Goal: Check status: Check status

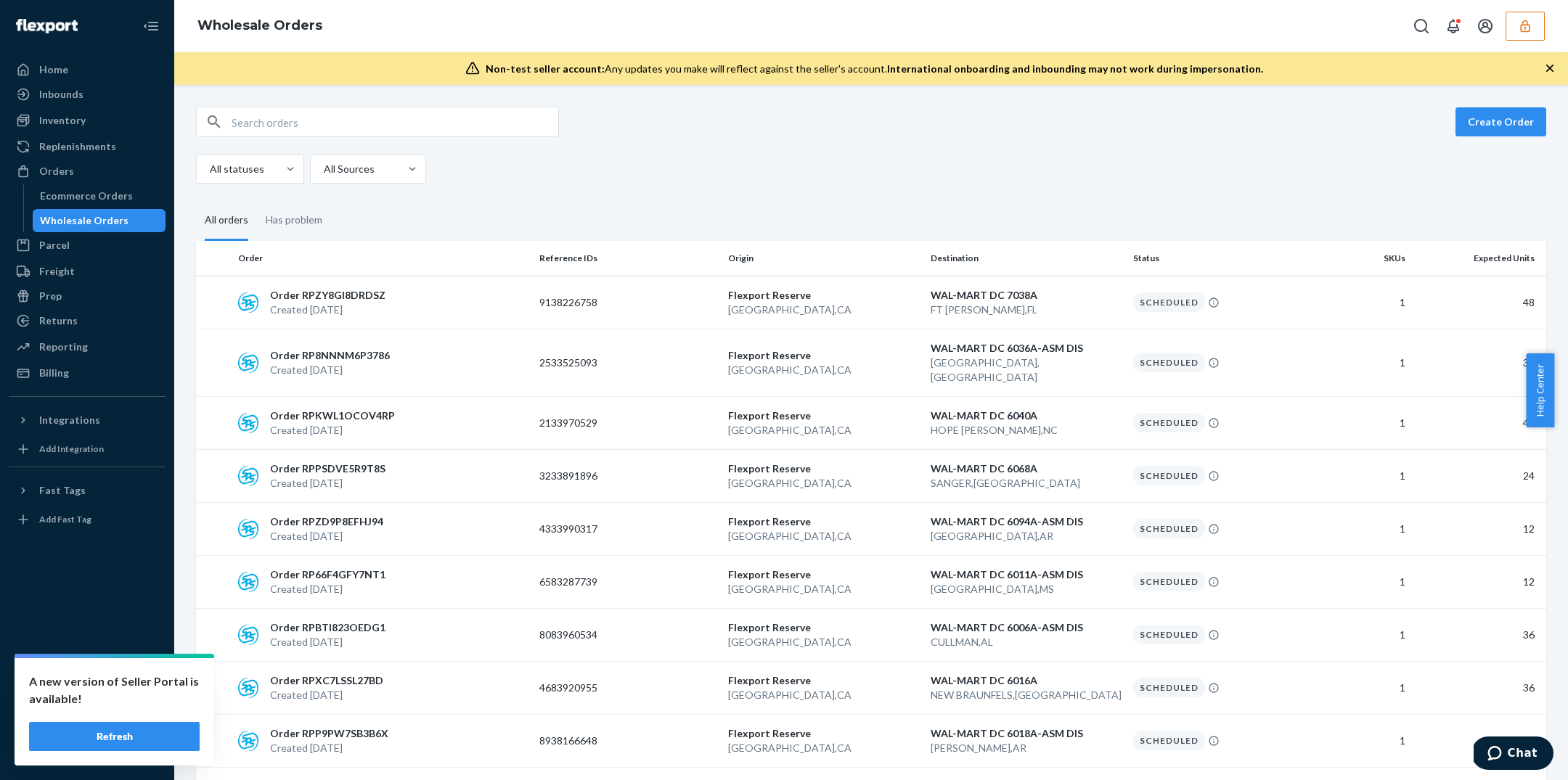
click at [124, 740] on button "Refresh" at bounding box center [115, 736] width 171 height 29
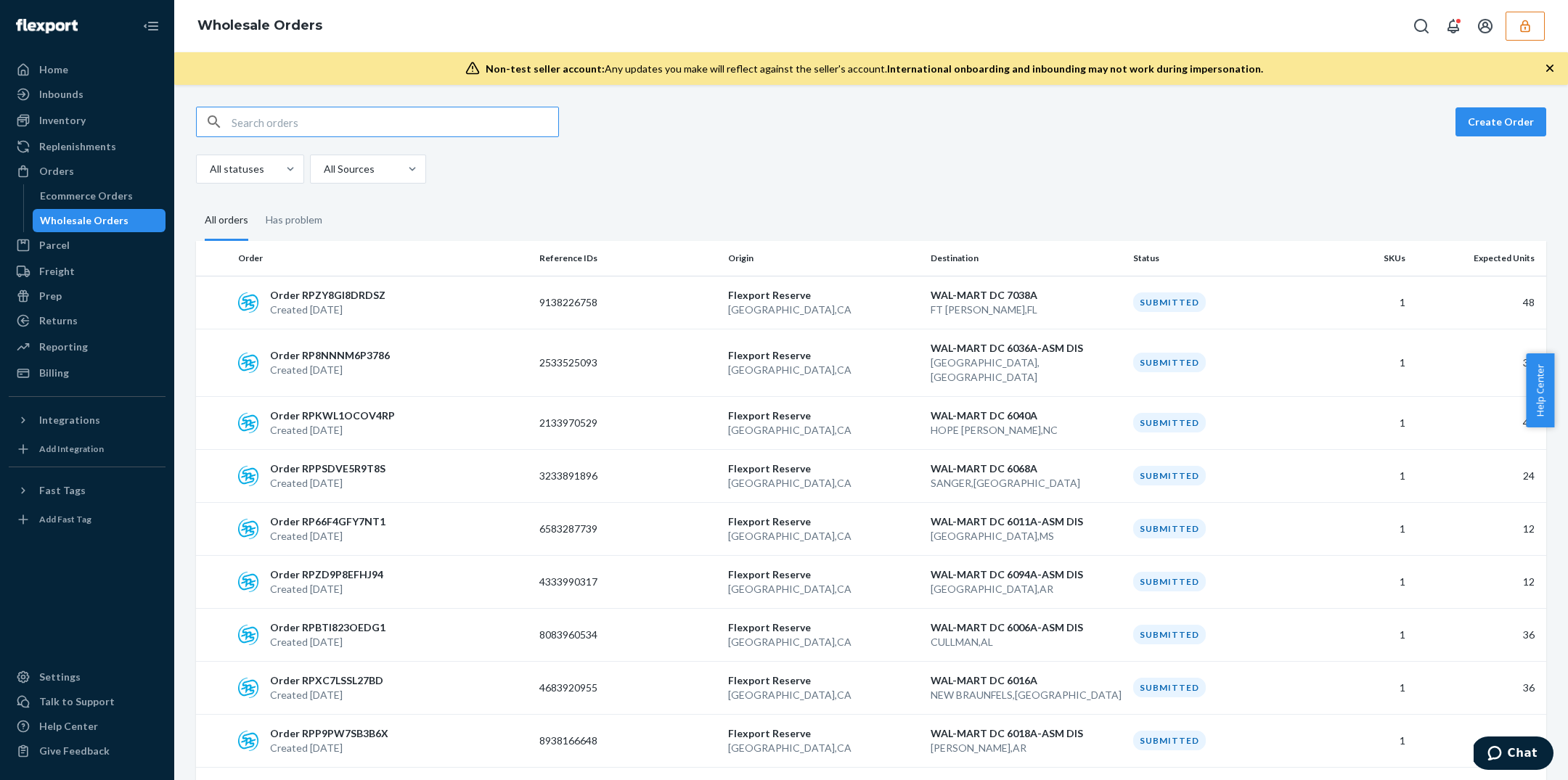
click at [1525, 28] on icon "button" at bounding box center [1524, 26] width 14 height 14
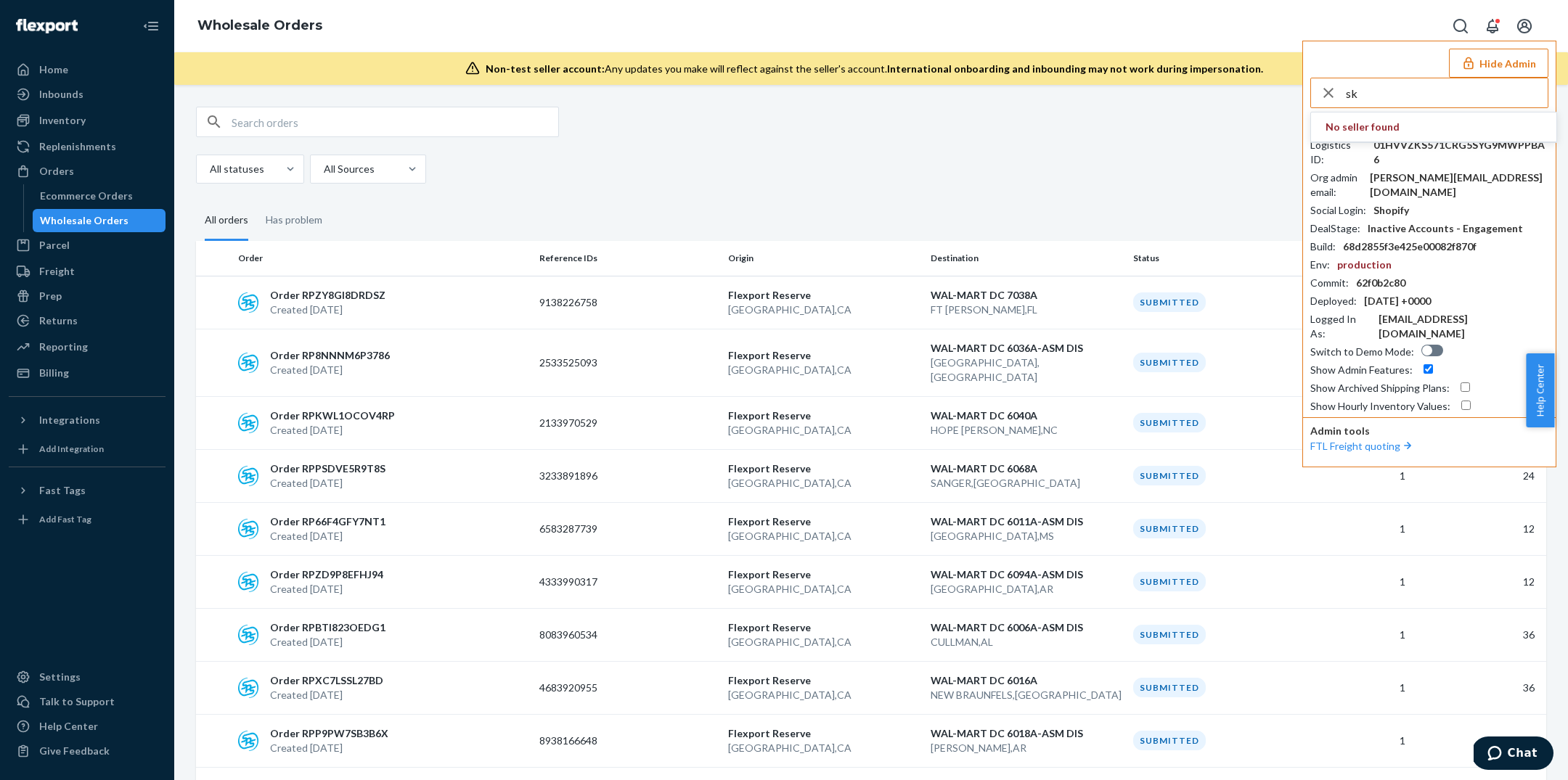
type input "s"
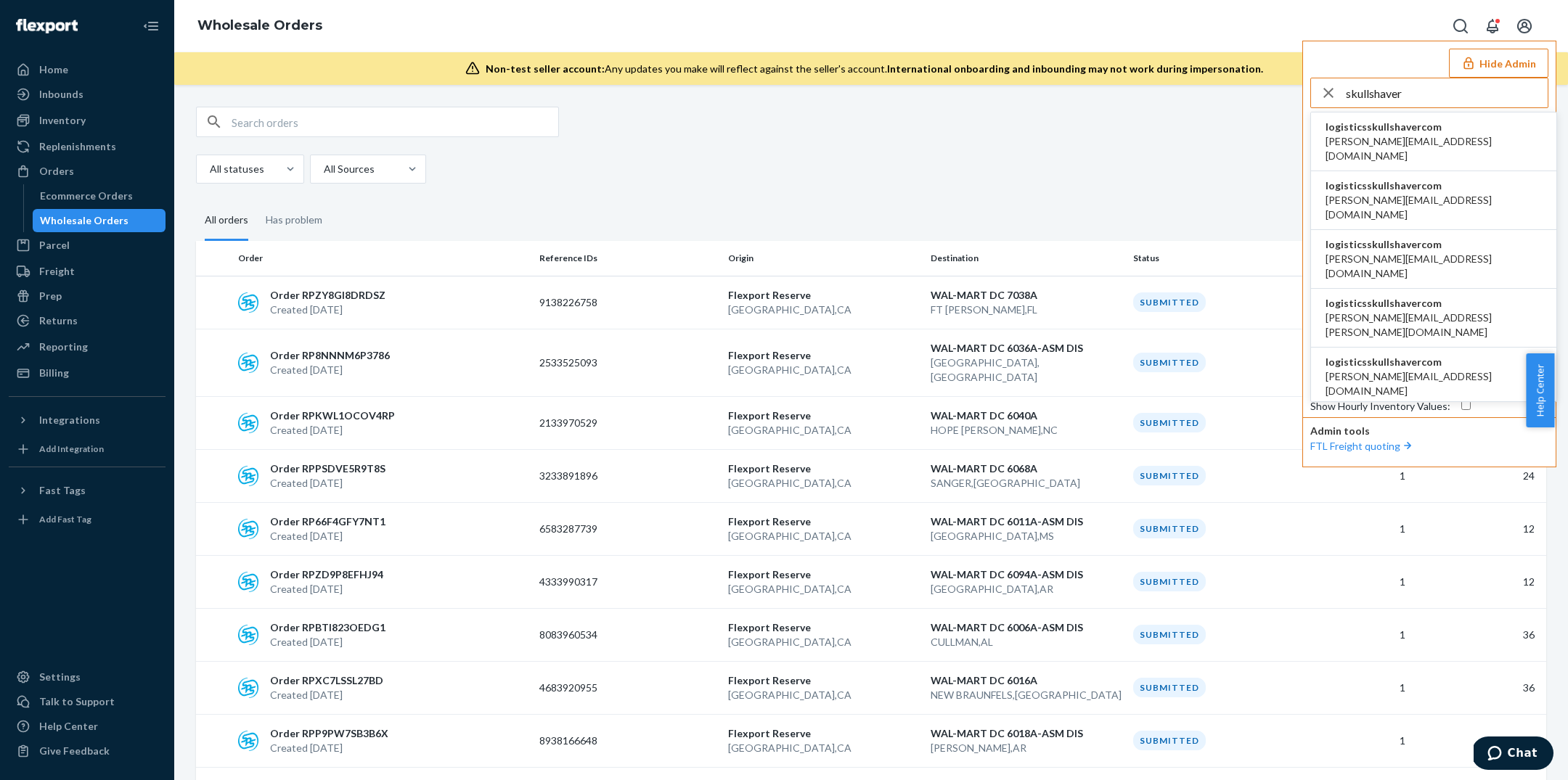
type input "skullshaver"
click at [1394, 140] on span "[PERSON_NAME][EMAIL_ADDRESS][DOMAIN_NAME]" at bounding box center [1433, 149] width 216 height 29
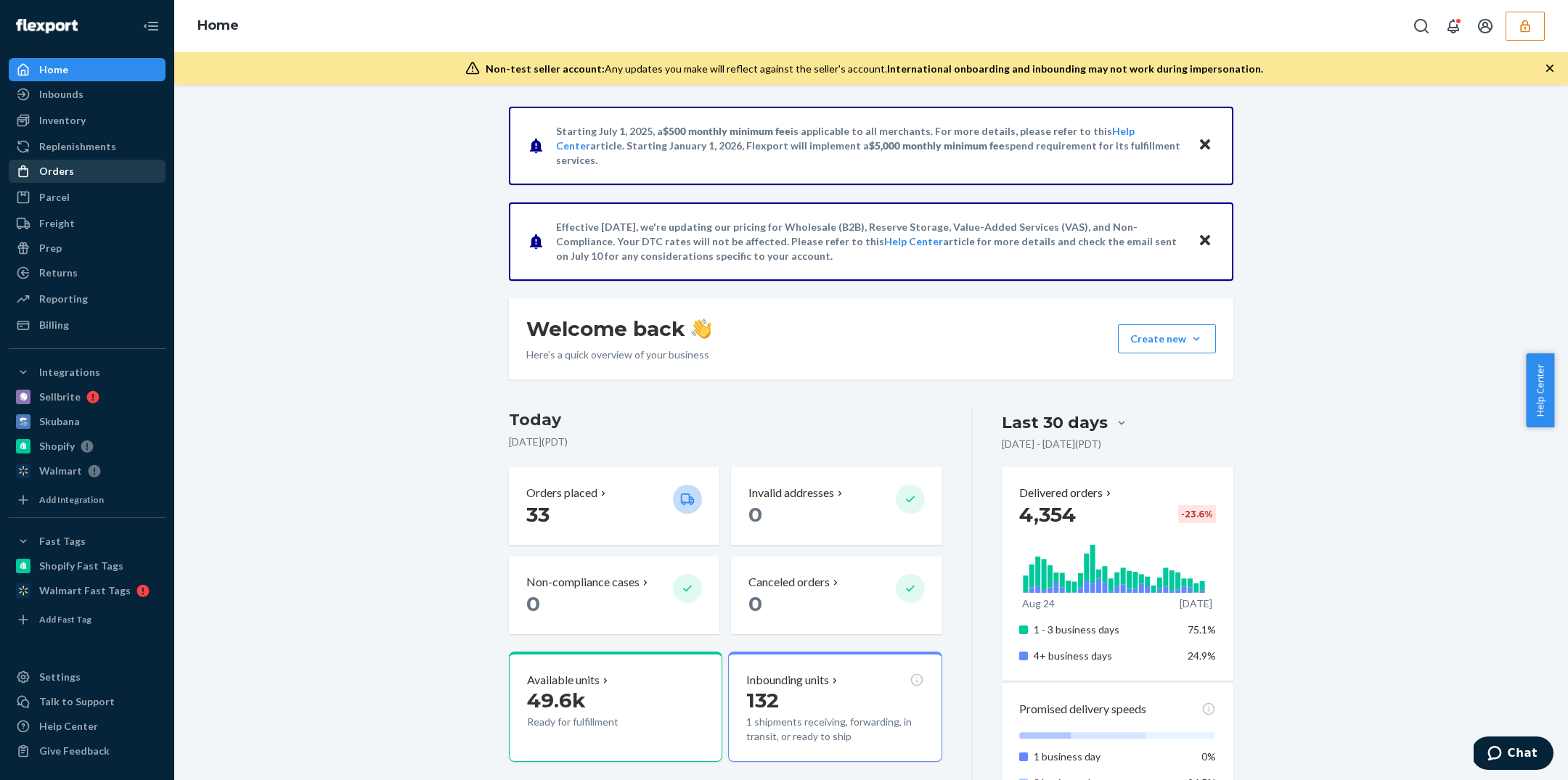
click at [45, 175] on div "Orders" at bounding box center [56, 171] width 35 height 14
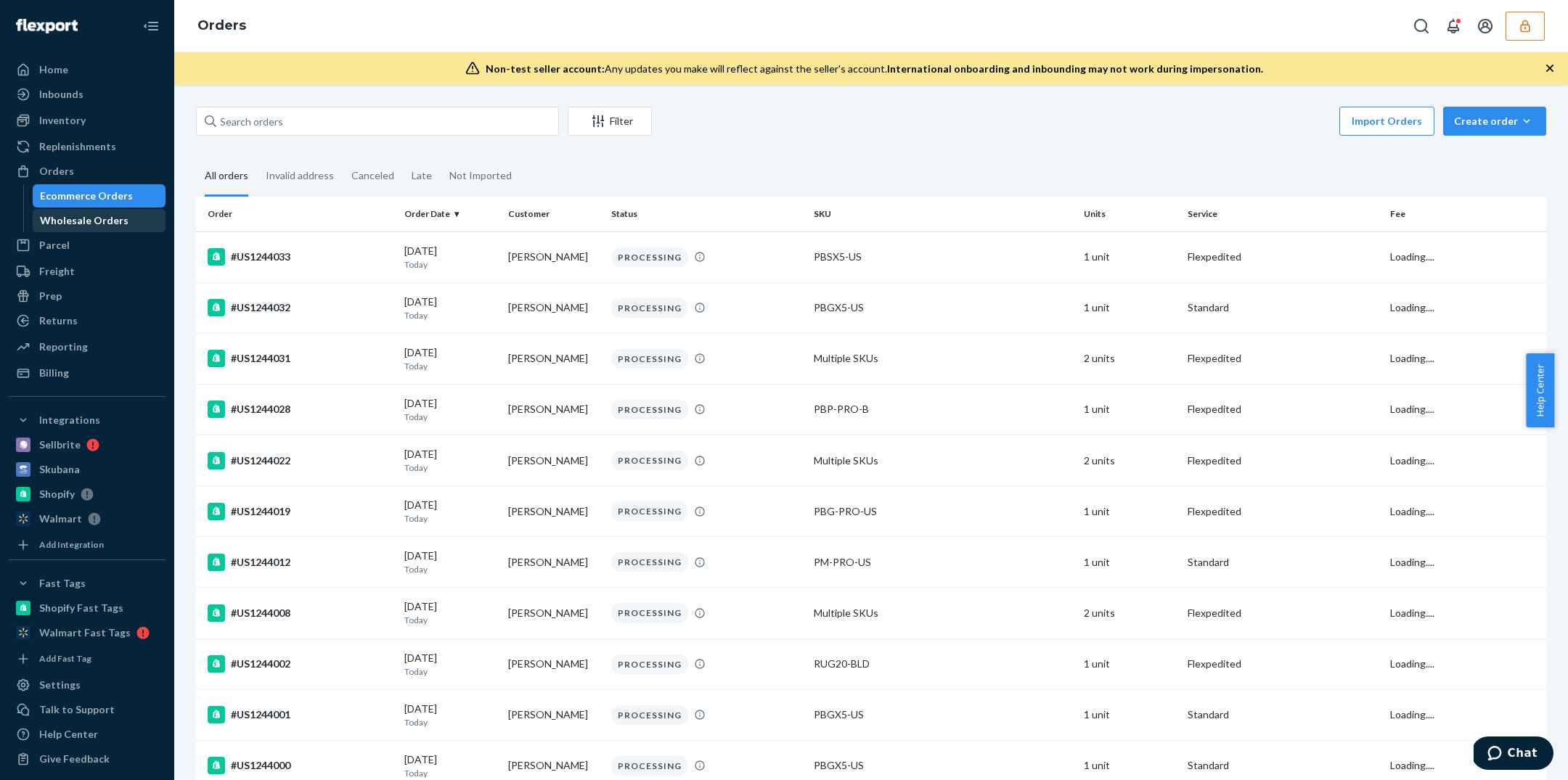
click at [139, 226] on div "Wholesale Orders" at bounding box center [100, 220] width 131 height 20
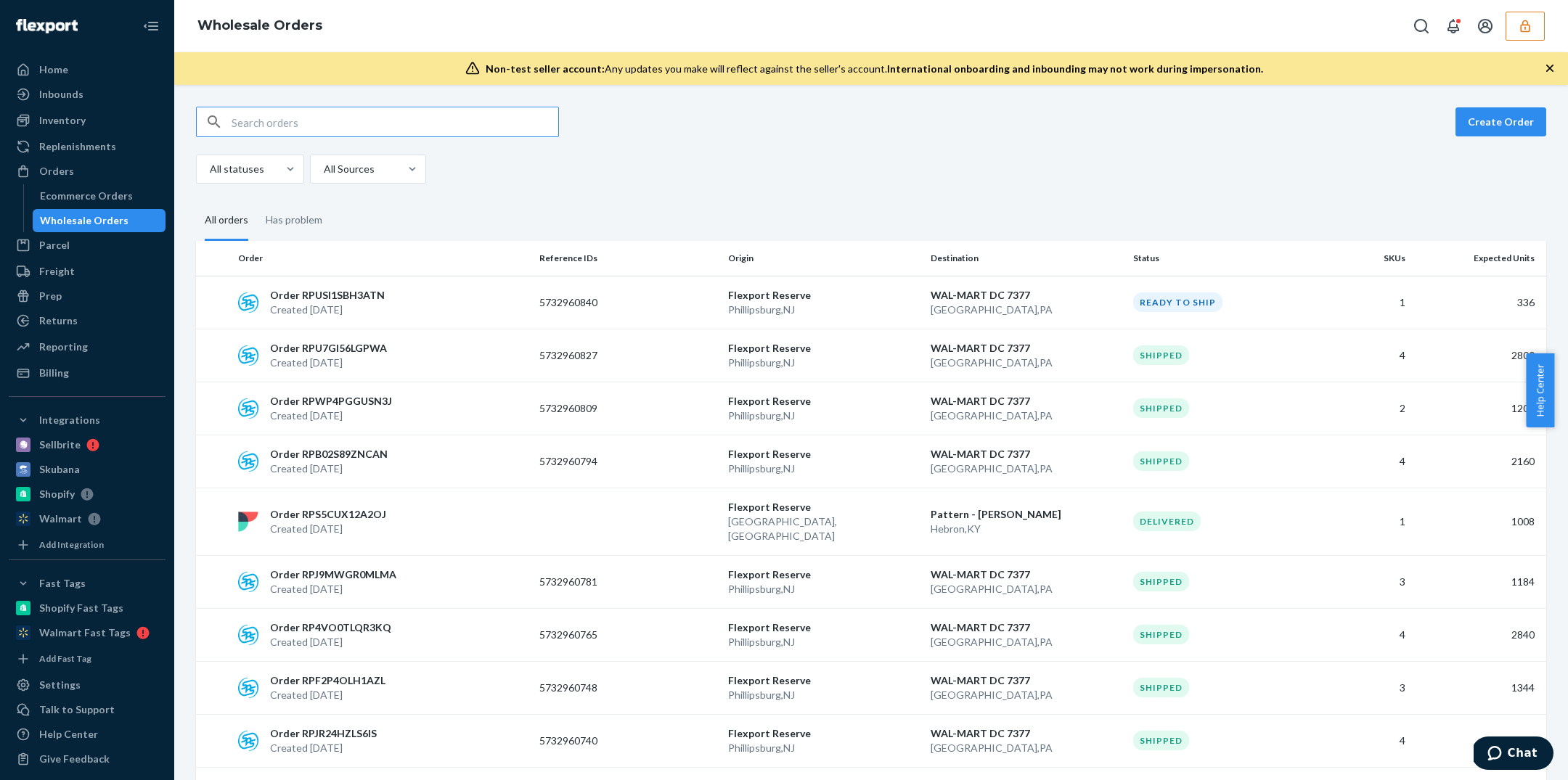
click at [369, 135] on input "text" at bounding box center [395, 121] width 326 height 29
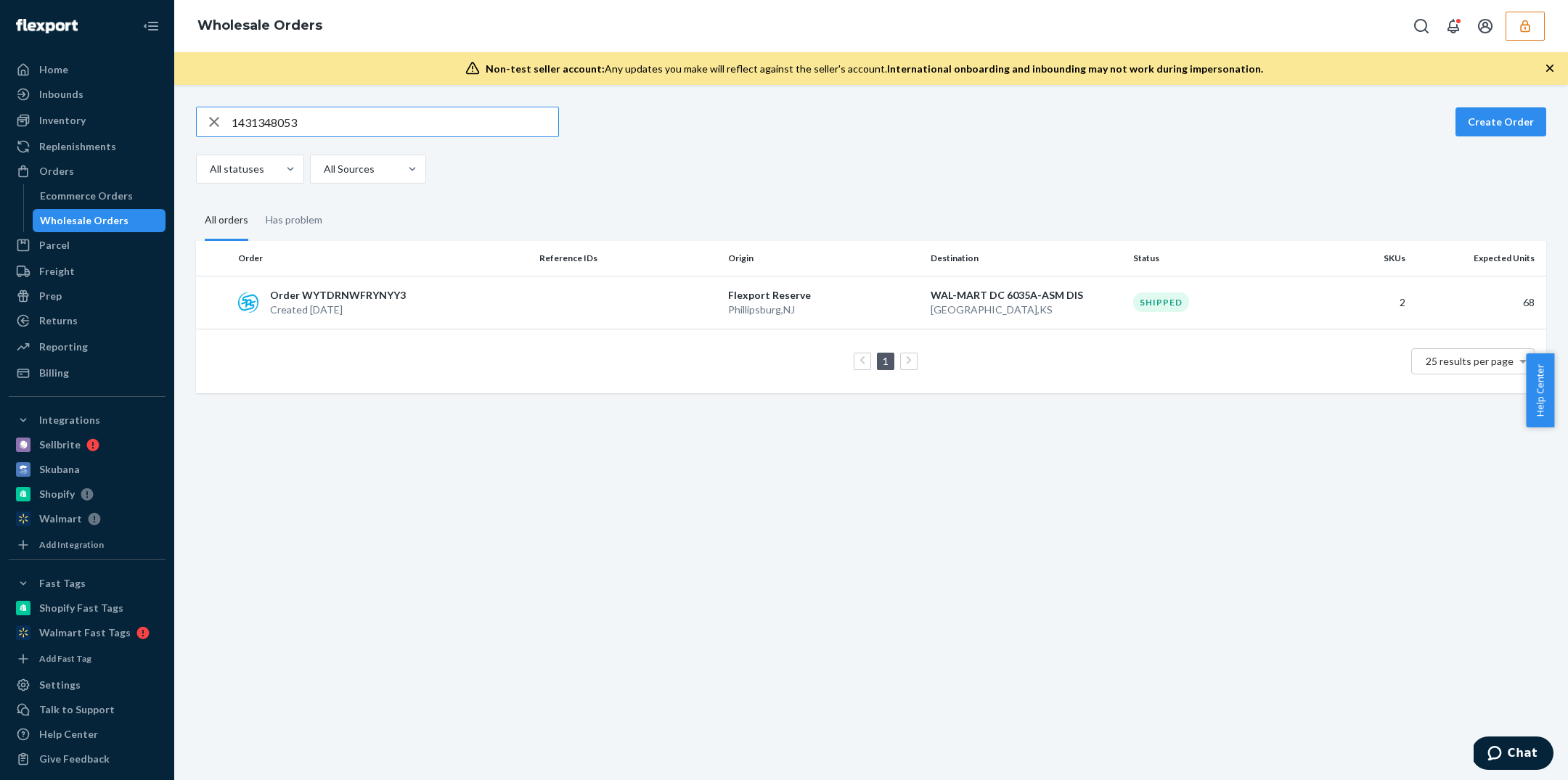
type input "1431348053"
click at [339, 298] on p "Order WYTDRNWFRYNYY3" at bounding box center [338, 295] width 136 height 14
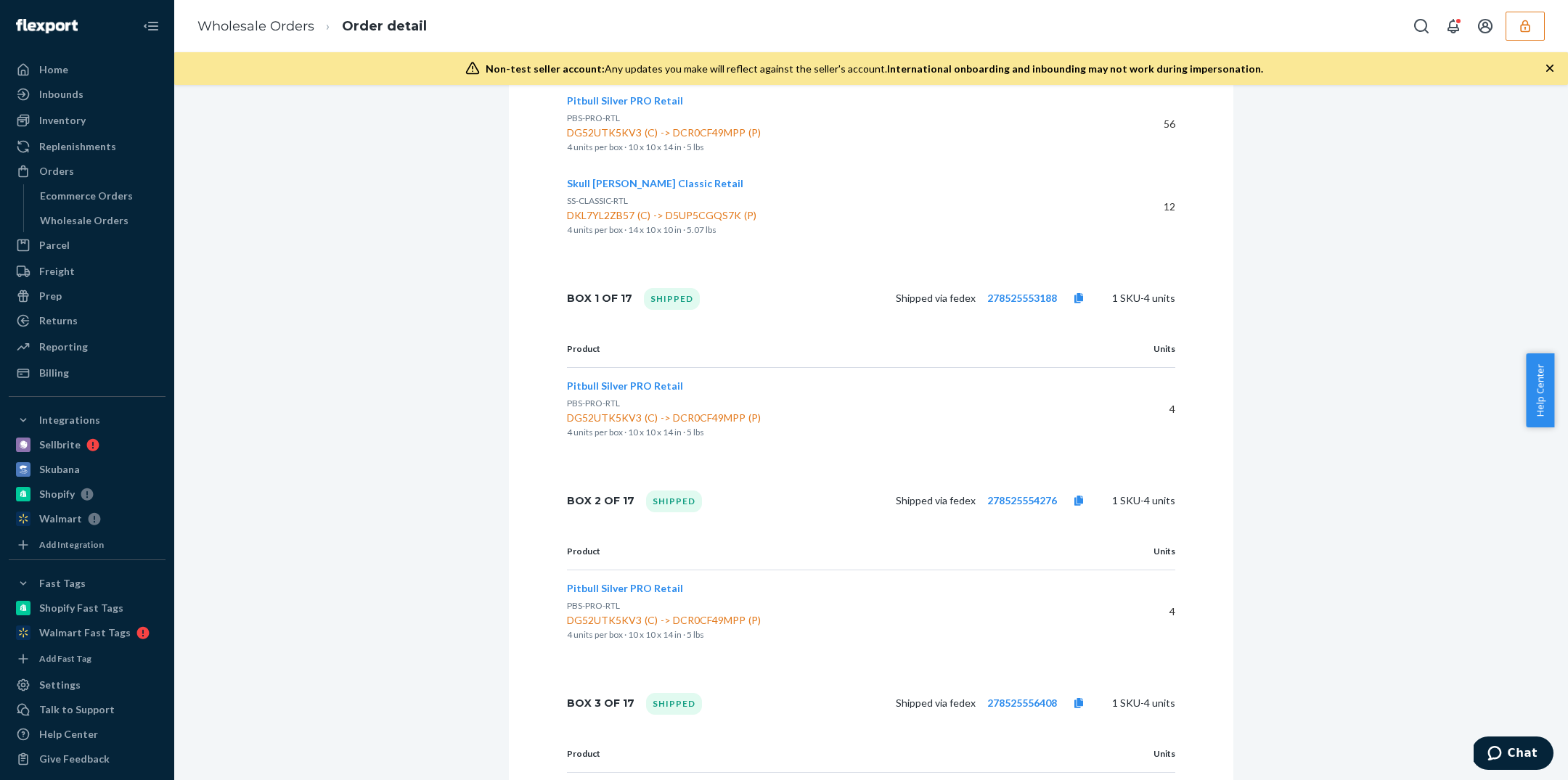
scroll to position [557, 0]
click at [1024, 296] on link "278525553188" at bounding box center [1021, 294] width 69 height 12
copy link "278525553188"
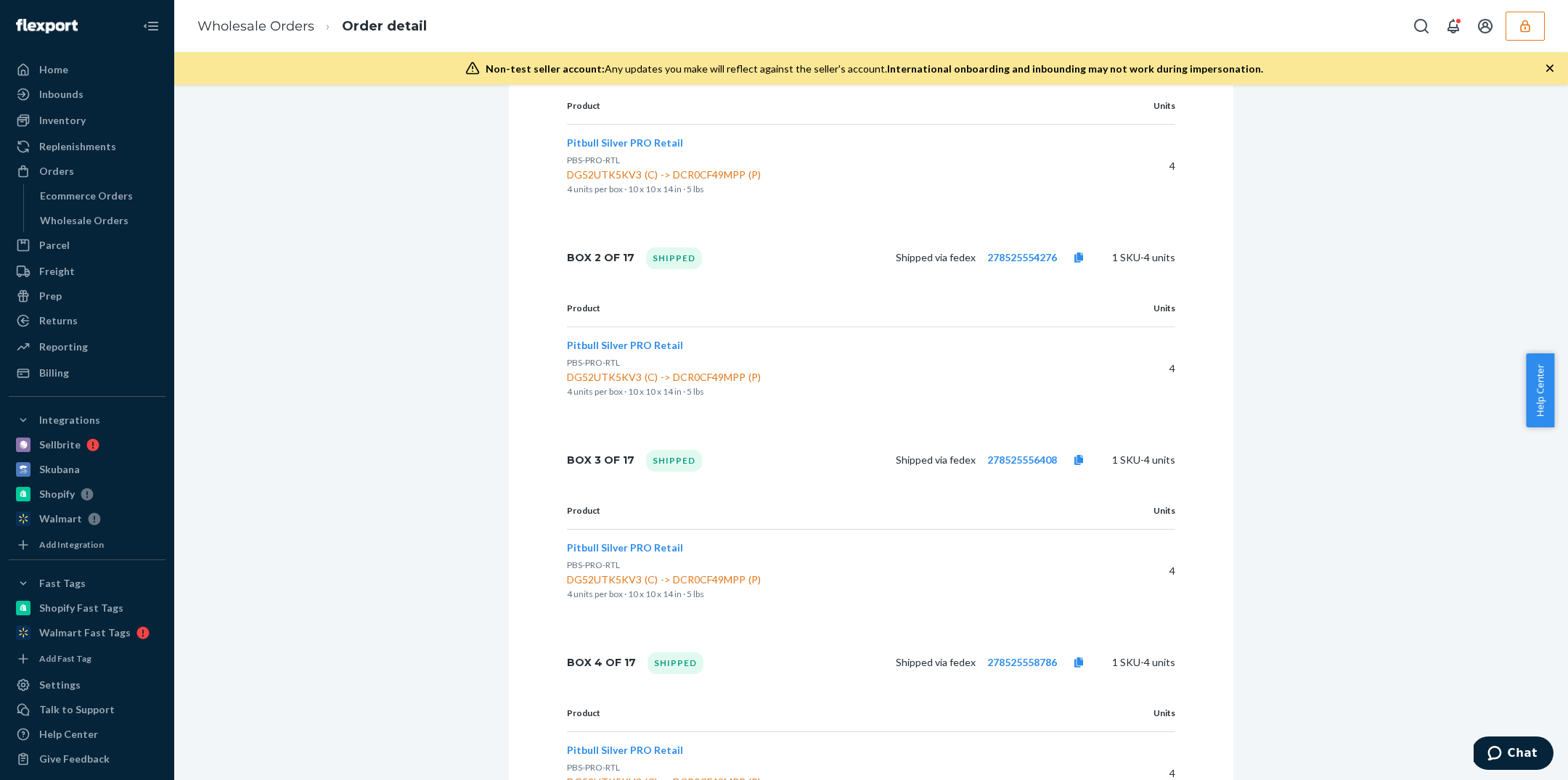
scroll to position [799, 0]
copy link "278525556408"
click at [100, 214] on div "Wholesale Orders" at bounding box center [83, 220] width 88 height 14
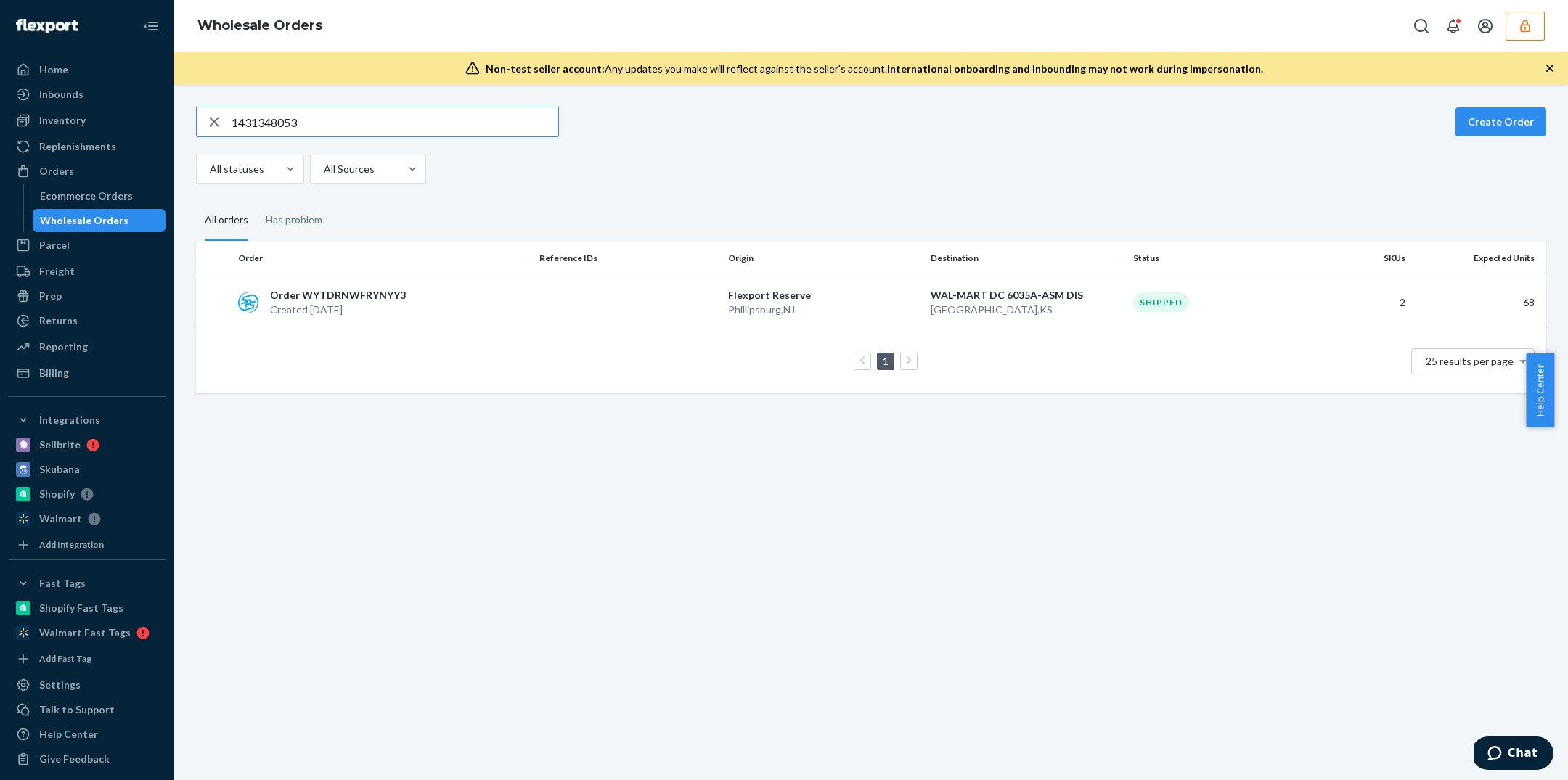
click at [267, 122] on input "1431348053" at bounding box center [395, 121] width 326 height 29
type input "9080423539"
click at [655, 308] on td at bounding box center [627, 303] width 189 height 53
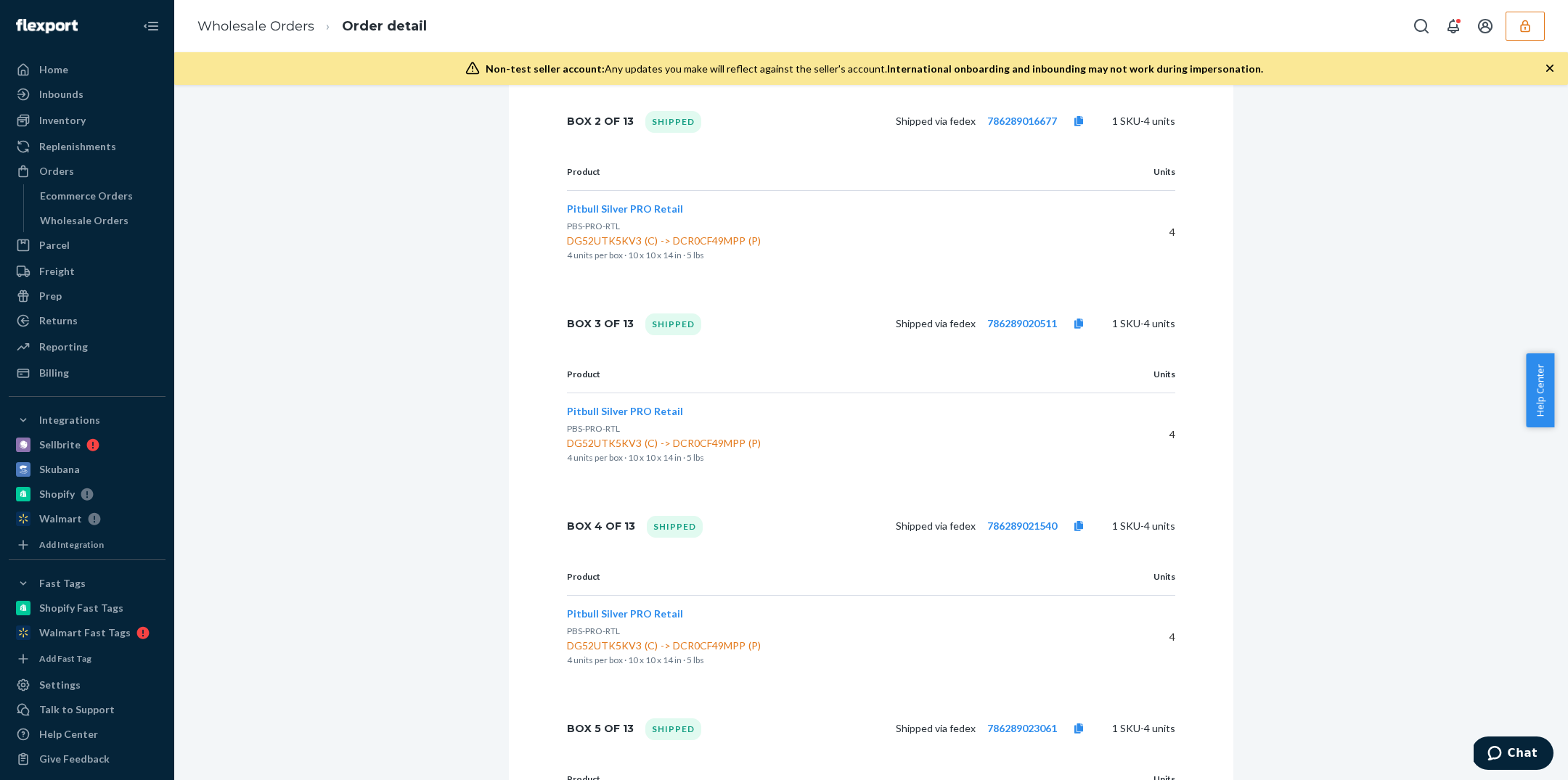
scroll to position [912, 0]
click at [1030, 329] on link "786289020511" at bounding box center [1021, 326] width 69 height 12
click at [1030, 327] on link "786289020511" at bounding box center [1021, 326] width 69 height 12
copy link "786289020511"
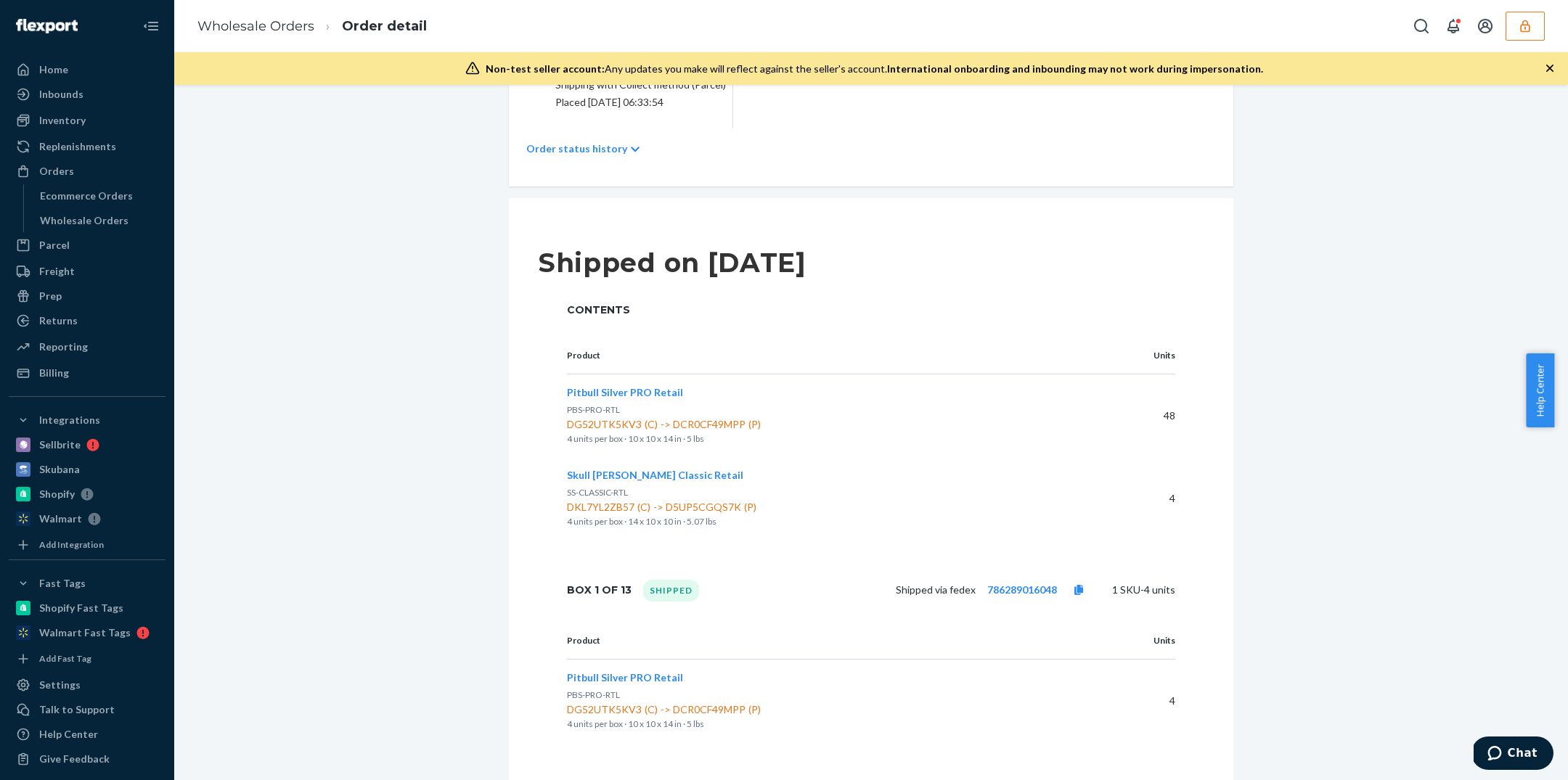
scroll to position [0, 0]
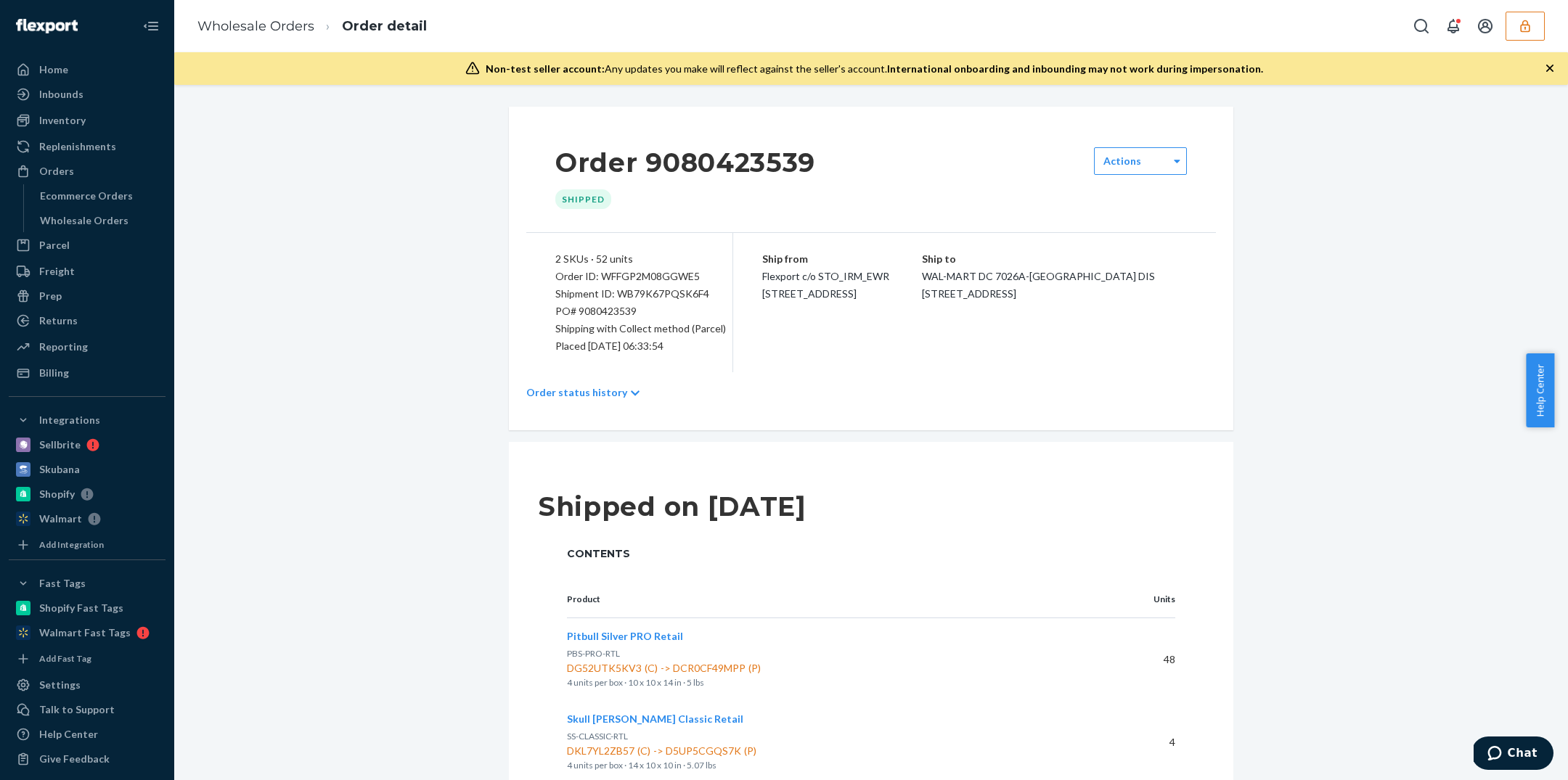
click at [633, 290] on div "Shipment ID: WB79K67PQSK6F4" at bounding box center [629, 294] width 148 height 17
copy div "WB79K67PQSK6F4"
click at [639, 232] on div "Order 9080423539 Shipped Actions 2 SKUs · 52 units Order ID: WFFGP2M08GGWE5 Shi…" at bounding box center [871, 268] width 725 height 324
click at [1156, 171] on div "Actions" at bounding box center [1140, 160] width 93 height 28
